Goal: Navigation & Orientation: Find specific page/section

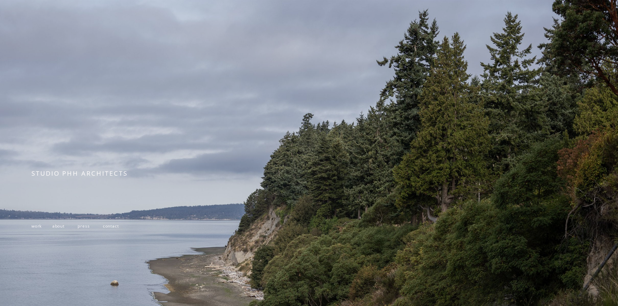
click at [35, 229] on span "work" at bounding box center [36, 225] width 10 height 5
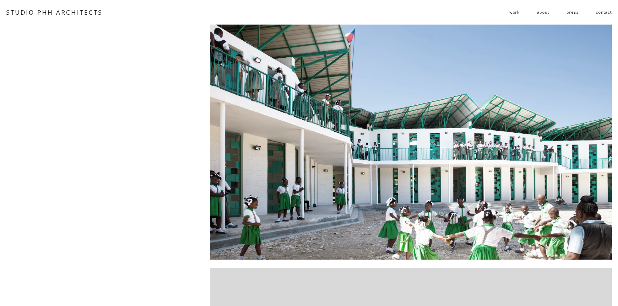
scroll to position [102, 0]
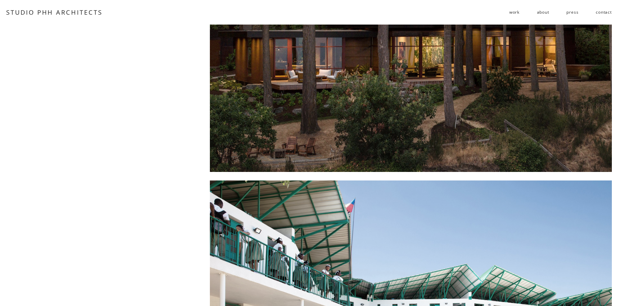
click at [0, 0] on span "public" at bounding box center [0, 0] width 0 height 0
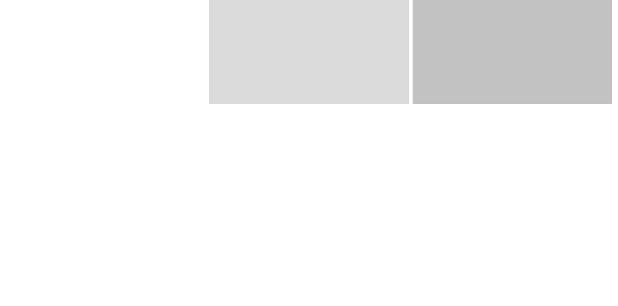
scroll to position [781, 0]
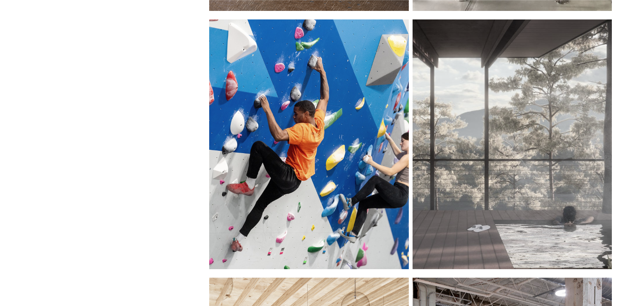
click at [551, 118] on div at bounding box center [511, 144] width 199 height 250
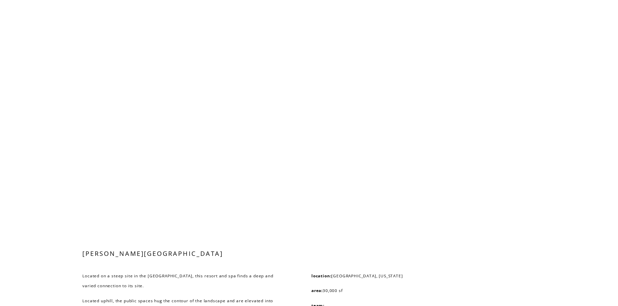
scroll to position [1131, 0]
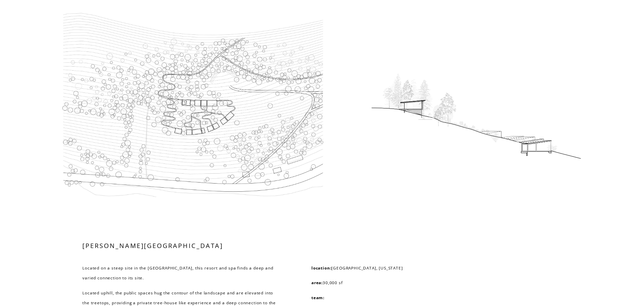
click at [419, 149] on div at bounding box center [474, 117] width 224 height 121
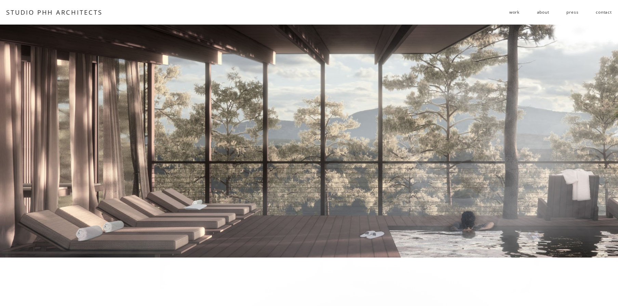
scroll to position [0, 0]
